Goal: Check status

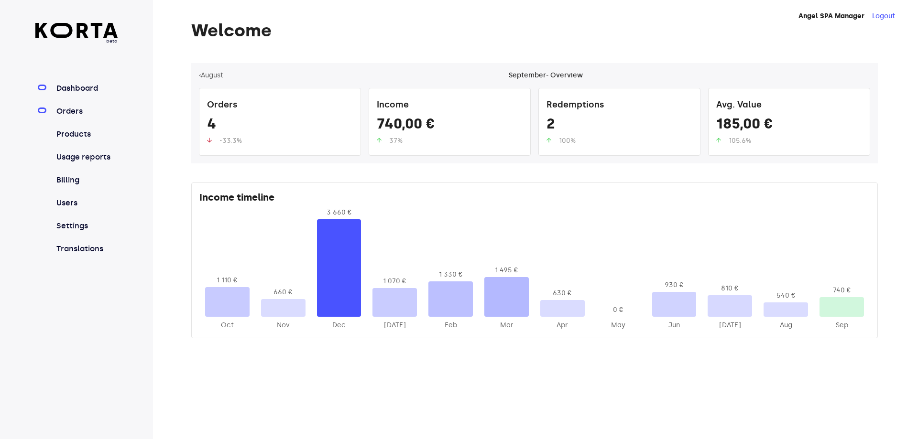
click at [99, 110] on link "Orders" at bounding box center [86, 111] width 64 height 11
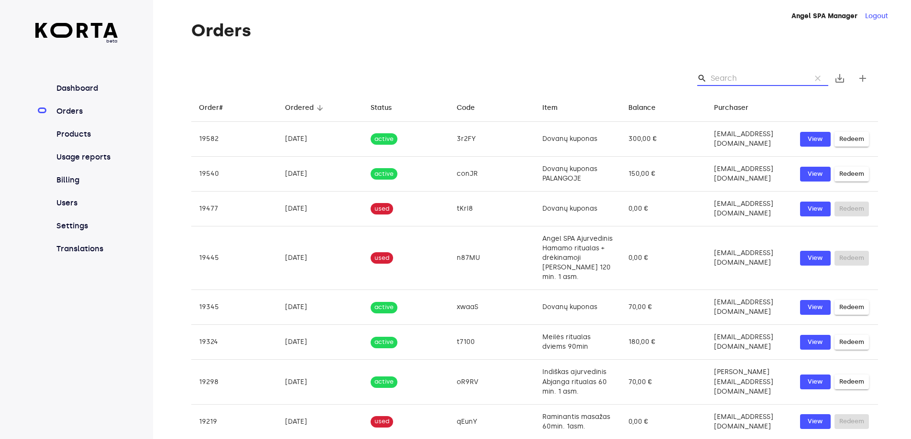
paste input "nccxc"
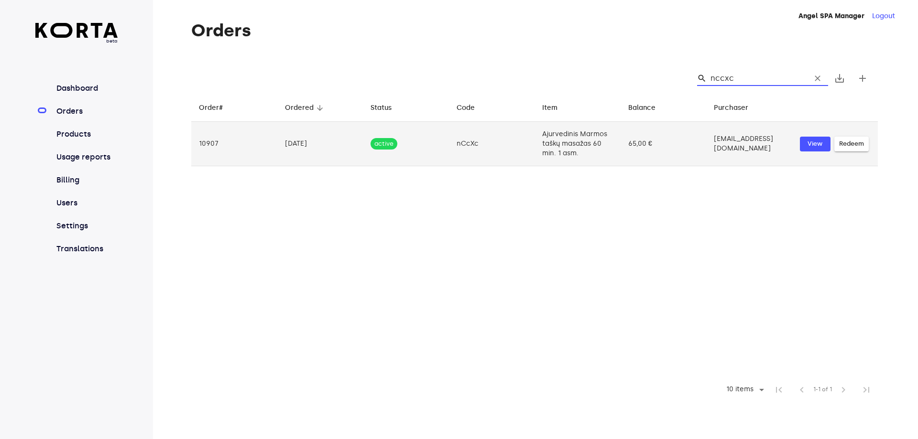
type input "nccxc"
click at [455, 147] on td "nCcXc" at bounding box center [492, 144] width 86 height 44
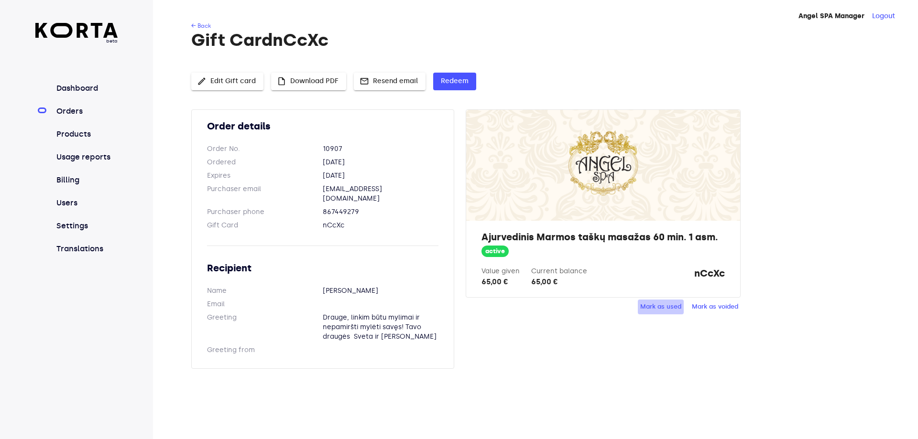
click at [653, 305] on span "Mark as used" at bounding box center [660, 307] width 41 height 11
